Goal: Information Seeking & Learning: Learn about a topic

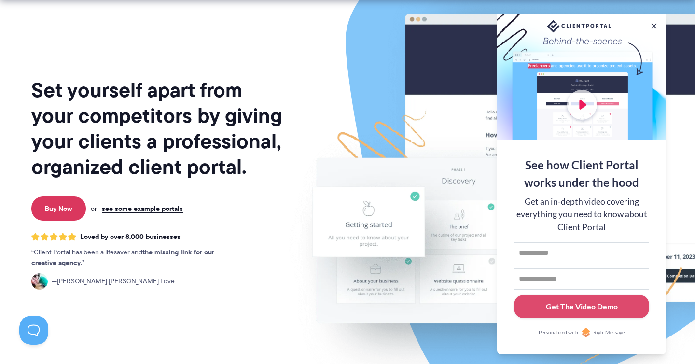
scroll to position [55, 0]
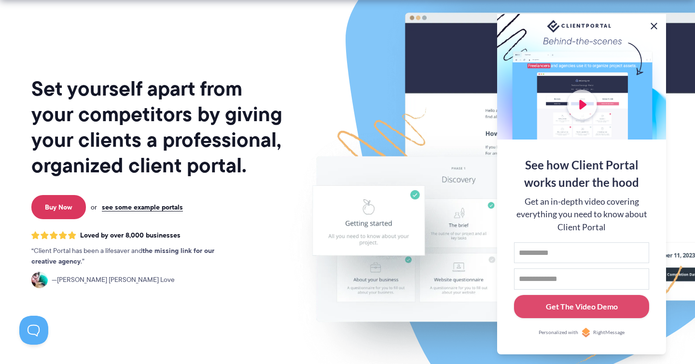
click at [656, 23] on button at bounding box center [654, 26] width 12 height 12
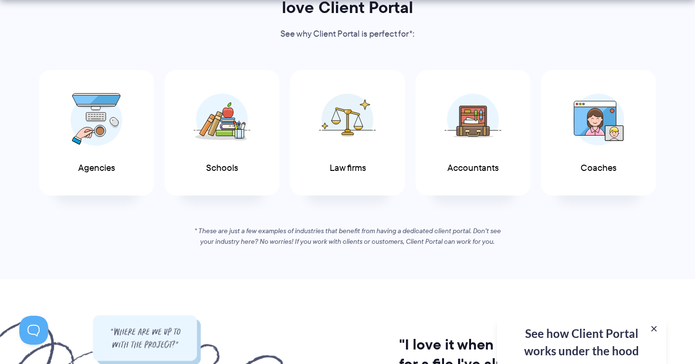
scroll to position [527, 0]
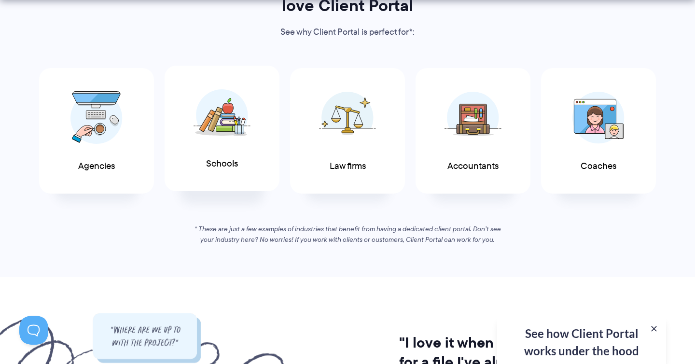
click at [209, 140] on img at bounding box center [222, 115] width 57 height 53
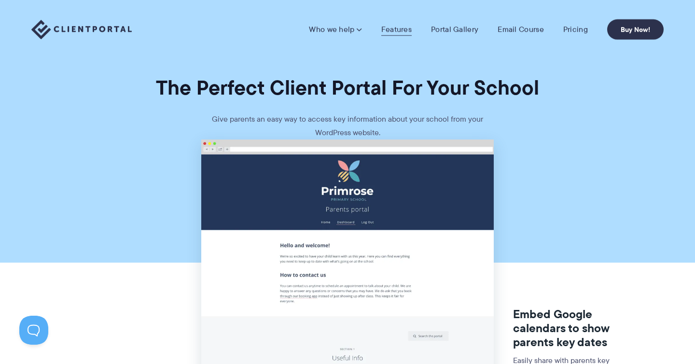
click at [397, 31] on link "Features" at bounding box center [396, 30] width 30 height 10
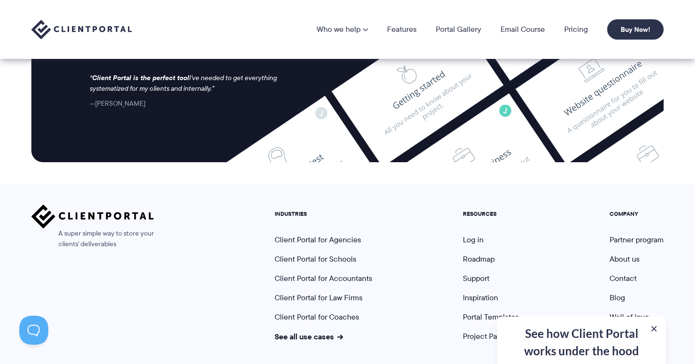
scroll to position [2601, 0]
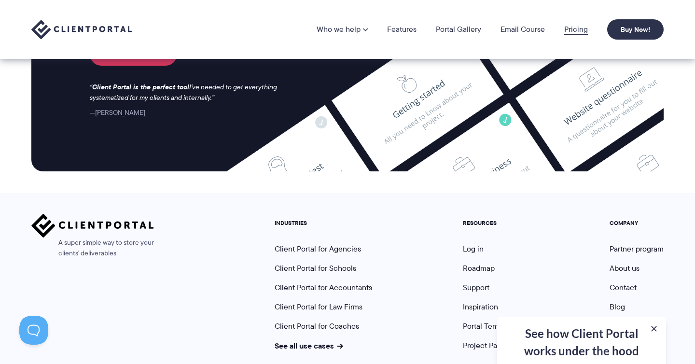
click at [575, 31] on link "Pricing" at bounding box center [576, 30] width 24 height 8
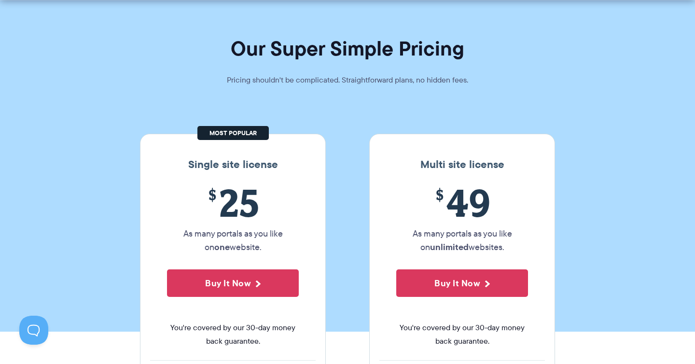
click at [173, 149] on div "Single site license $ 25 As many portals as you like on one website. Buy It Now…" at bounding box center [233, 310] width 186 height 352
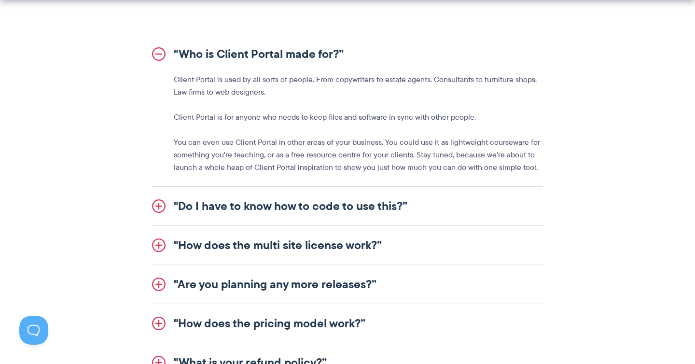
scroll to position [1106, 0]
